Goal: Information Seeking & Learning: Learn about a topic

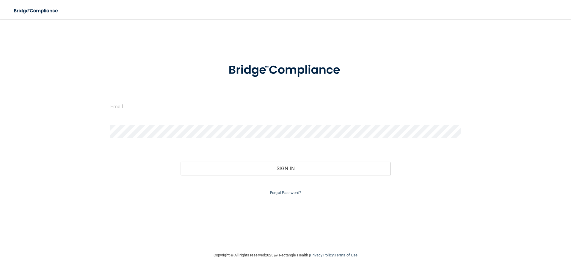
click at [292, 104] on input "email" at bounding box center [285, 106] width 350 height 13
type input "[EMAIL_ADDRESS][DOMAIN_NAME]"
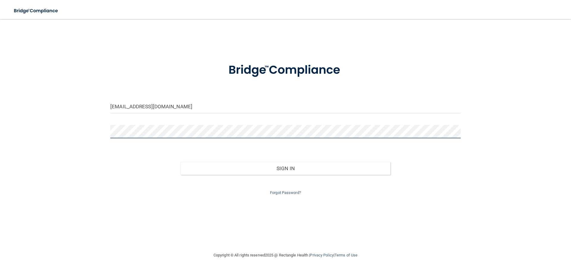
click at [181, 162] on button "Sign In" at bounding box center [286, 168] width 210 height 13
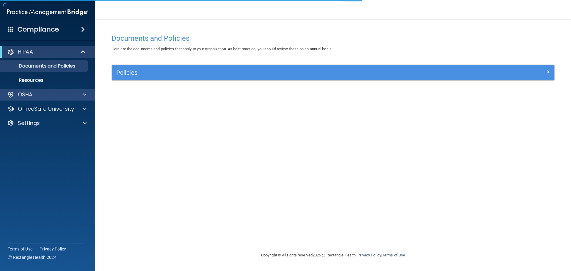
click at [52, 100] on div "OSHA" at bounding box center [48, 95] width 96 height 12
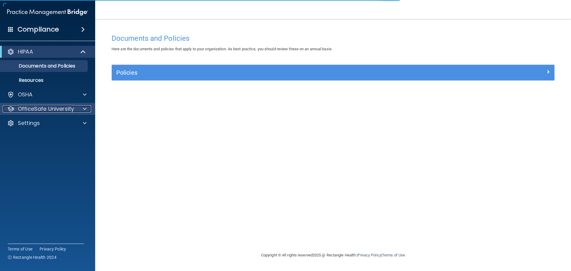
click at [50, 108] on p "OfficeSafe University" at bounding box center [46, 108] width 56 height 7
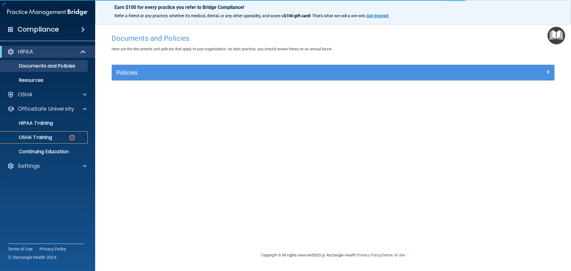
click at [57, 134] on div "OSHA Training" at bounding box center [44, 137] width 81 height 6
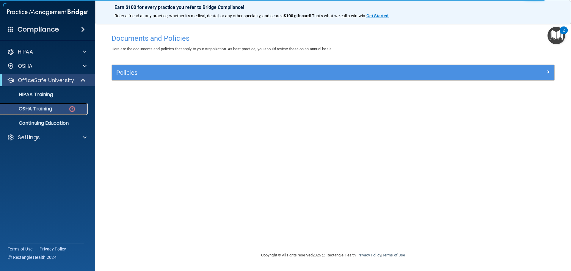
click at [34, 110] on p "OSHA Training" at bounding box center [28, 109] width 48 height 6
click at [34, 111] on p "OSHA Training" at bounding box center [28, 109] width 48 height 6
click at [36, 111] on p "OSHA Training" at bounding box center [28, 109] width 48 height 6
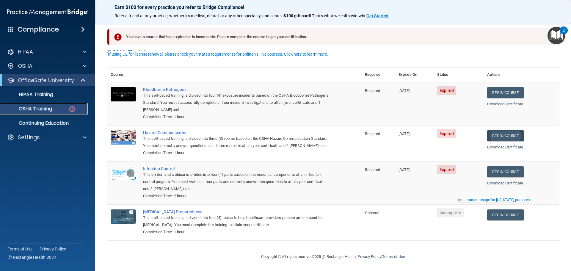
scroll to position [10, 0]
click at [506, 170] on link "Begin Course" at bounding box center [505, 171] width 36 height 11
